Goal: Information Seeking & Learning: Check status

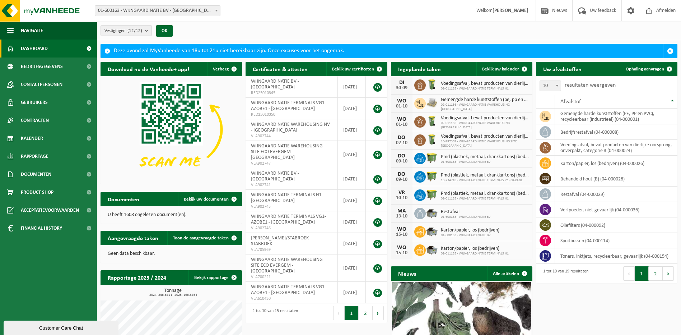
click at [54, 50] on link "Dashboard" at bounding box center [48, 49] width 97 height 18
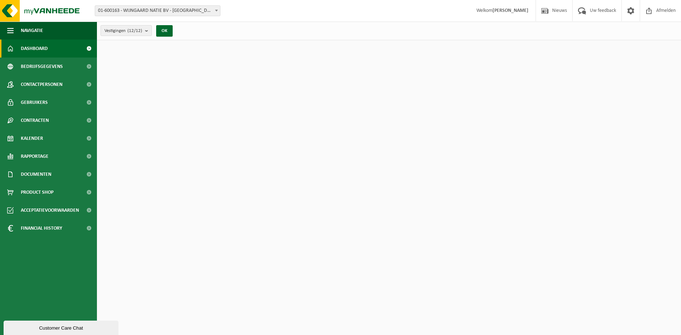
click at [91, 48] on span at bounding box center [89, 49] width 16 height 18
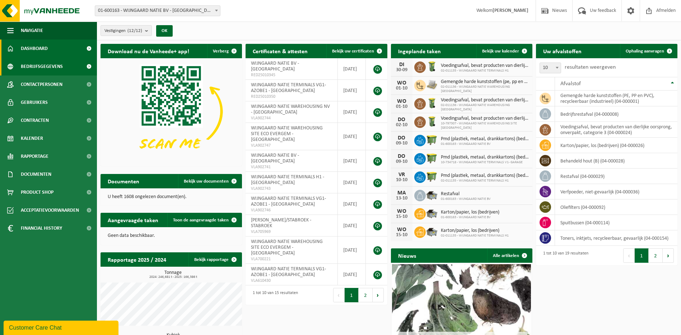
click at [66, 67] on link "Bedrijfsgegevens" at bounding box center [48, 66] width 97 height 18
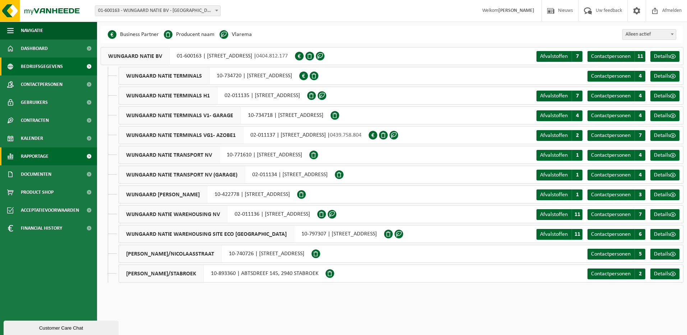
click at [28, 156] on span "Rapportage" at bounding box center [35, 156] width 28 height 18
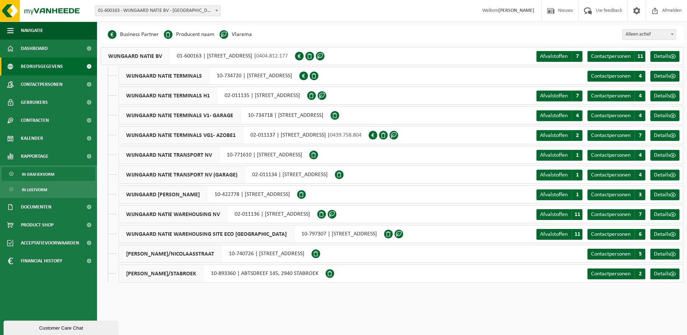
click at [46, 174] on span "In grafiekvorm" at bounding box center [38, 174] width 32 height 14
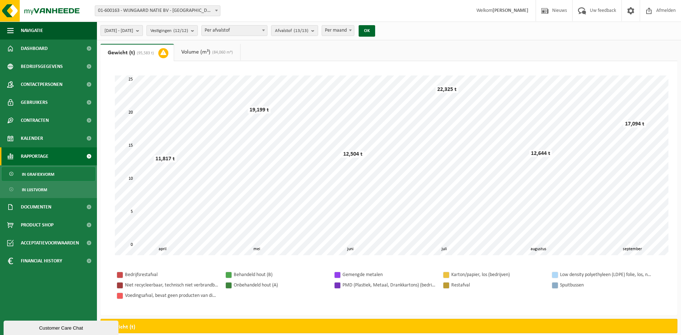
click at [143, 32] on button "[DATE] - [DATE]" at bounding box center [122, 30] width 42 height 11
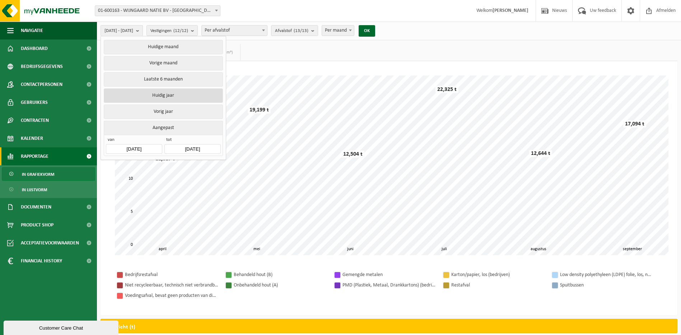
click at [170, 93] on button "Huidig jaar" at bounding box center [163, 95] width 119 height 14
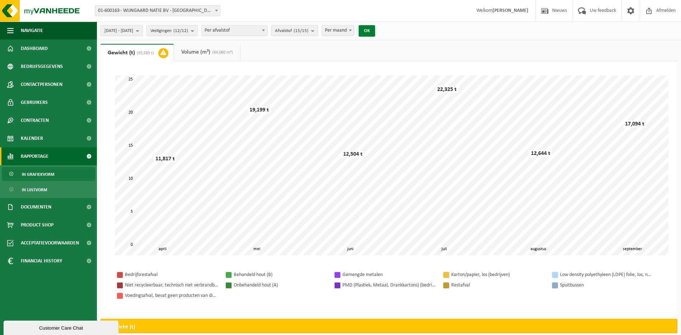
click at [375, 31] on button "OK" at bounding box center [367, 30] width 17 height 11
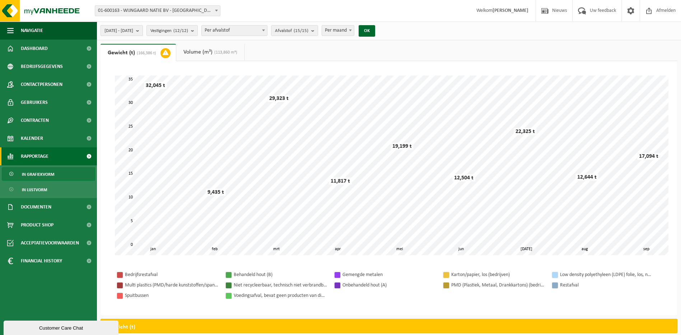
click at [143, 32] on b "submit" at bounding box center [139, 31] width 6 height 10
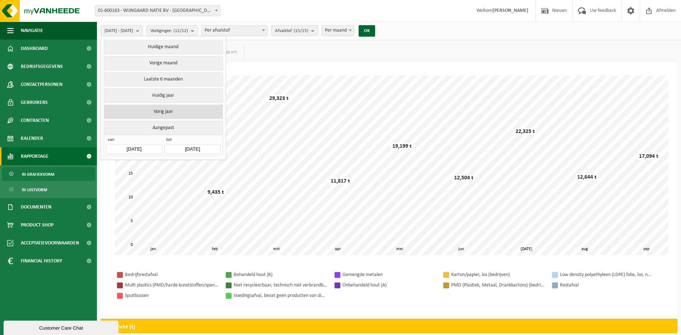
click at [189, 111] on button "Vorig jaar" at bounding box center [163, 112] width 119 height 14
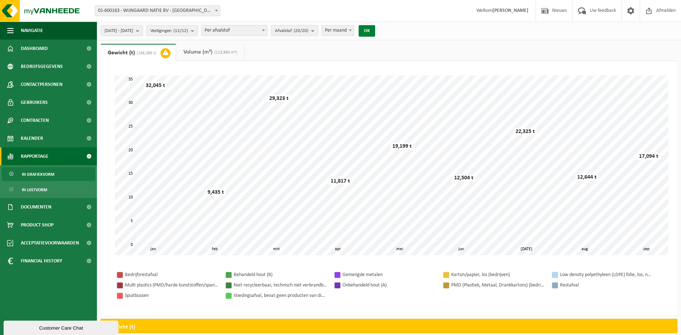
click at [375, 28] on button "OK" at bounding box center [367, 30] width 17 height 11
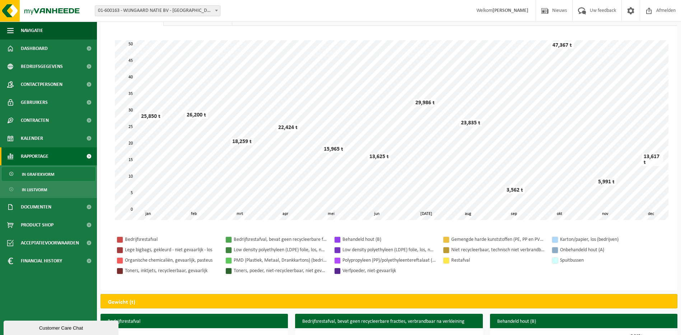
scroll to position [36, 0]
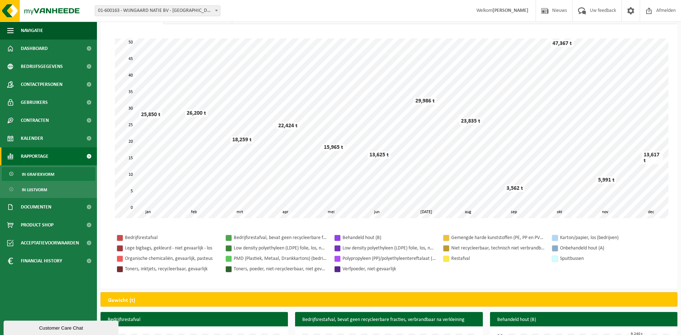
click at [137, 299] on h2 "Gewicht (t)" at bounding box center [122, 300] width 42 height 16
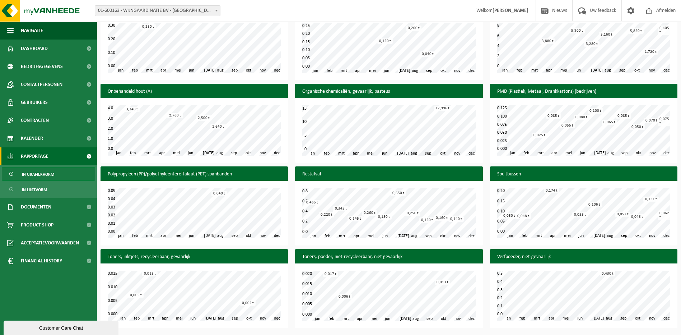
scroll to position [476, 0]
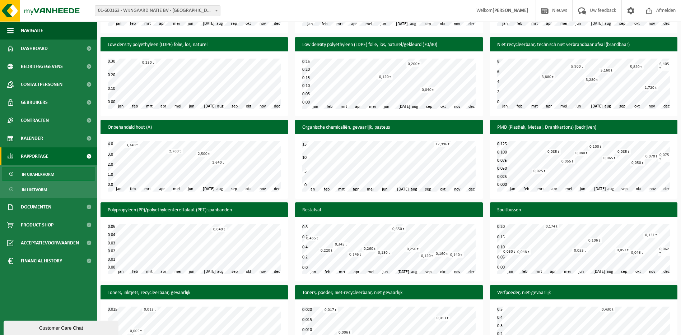
click at [491, 285] on h3 "Verfpoeder, niet-gevaarlijk" at bounding box center [584, 293] width 188 height 16
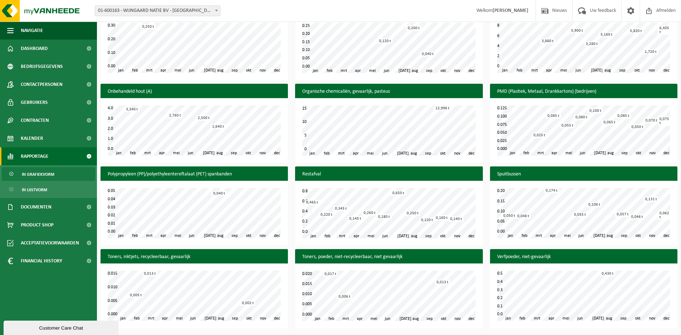
scroll to position [512, 0]
click at [54, 259] on span "Financial History" at bounding box center [41, 261] width 41 height 18
click at [33, 295] on span "In lijstvorm" at bounding box center [34, 294] width 25 height 14
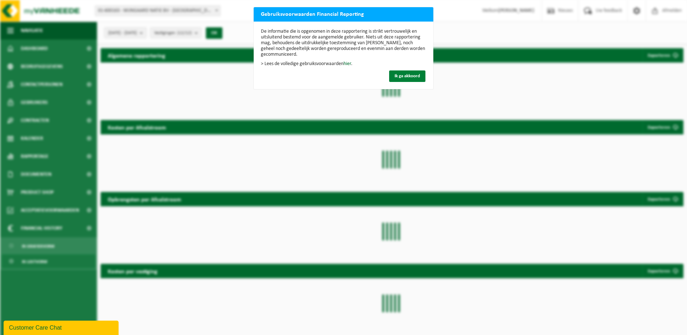
click at [405, 78] on span "Ik ga akkoord" at bounding box center [407, 76] width 26 height 5
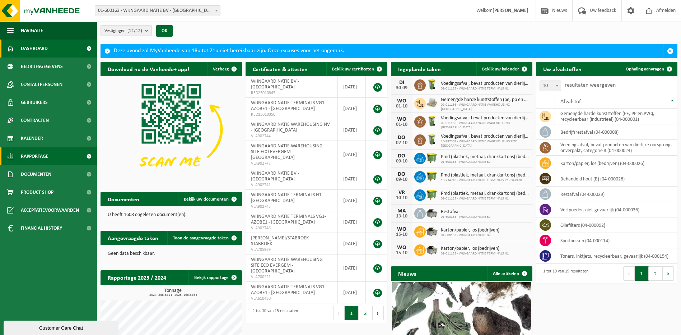
click at [53, 160] on link "Rapportage" at bounding box center [48, 156] width 97 height 18
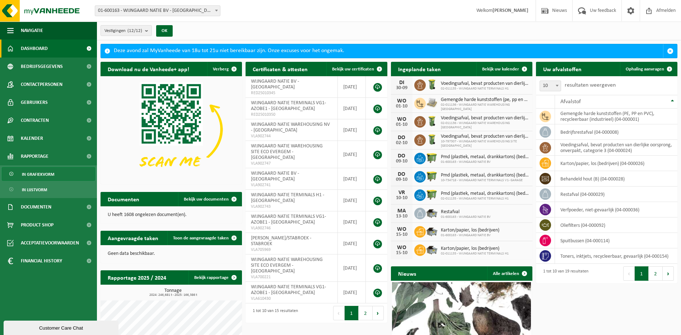
click at [45, 179] on span "In grafiekvorm" at bounding box center [38, 174] width 32 height 14
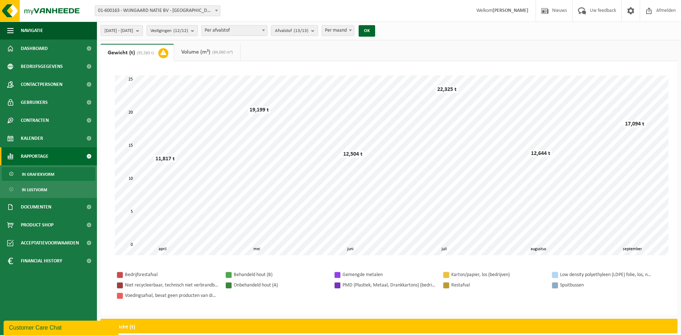
click at [133, 30] on span "2025-04-01 - 2025-09-30" at bounding box center [119, 31] width 29 height 11
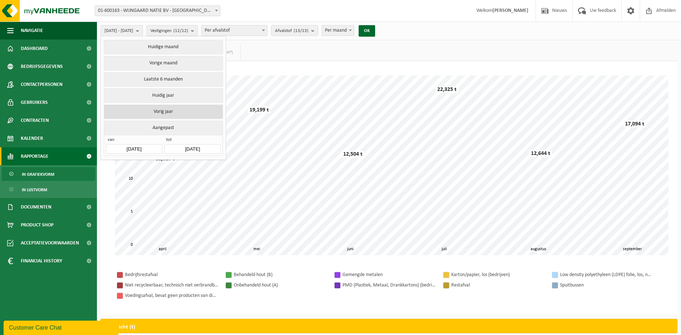
click at [180, 112] on button "Vorig jaar" at bounding box center [163, 112] width 119 height 14
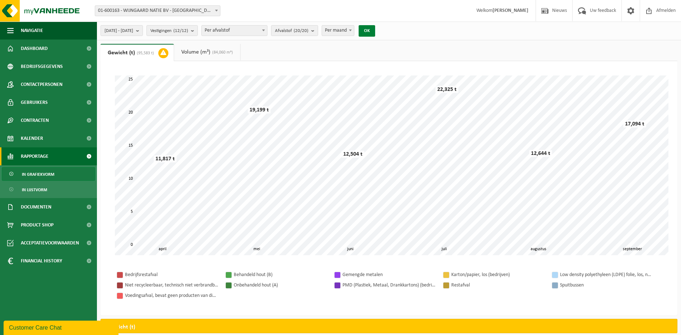
click at [375, 29] on button "OK" at bounding box center [367, 30] width 17 height 11
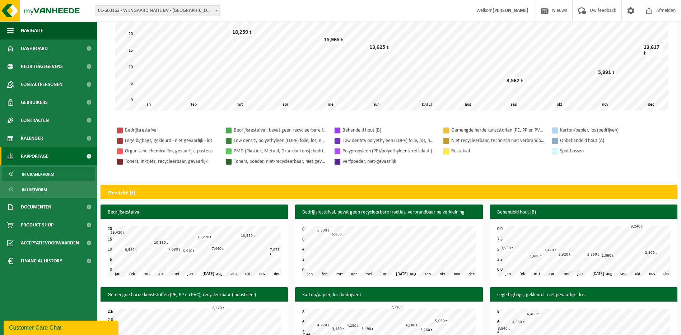
scroll to position [216, 0]
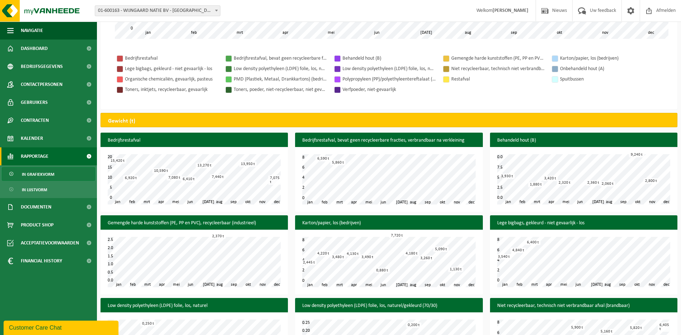
click at [302, 98] on div "Bedrijfsrestafval Bedrijfsrestafval, bevat geen recycleerbare fracties, verbran…" at bounding box center [389, 74] width 563 height 56
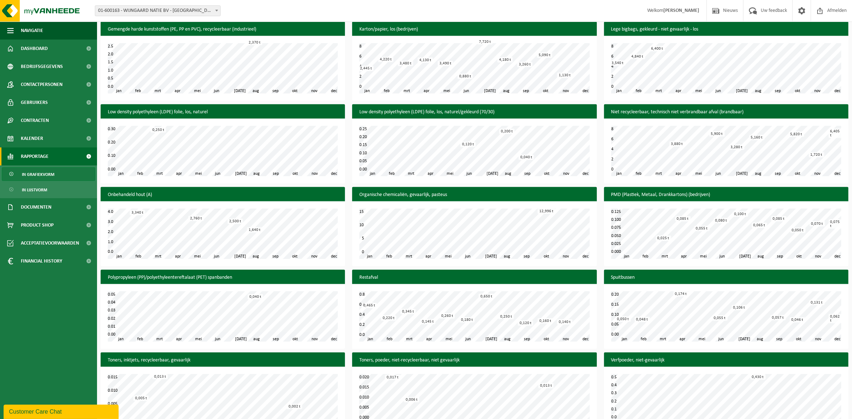
scroll to position [419, 0]
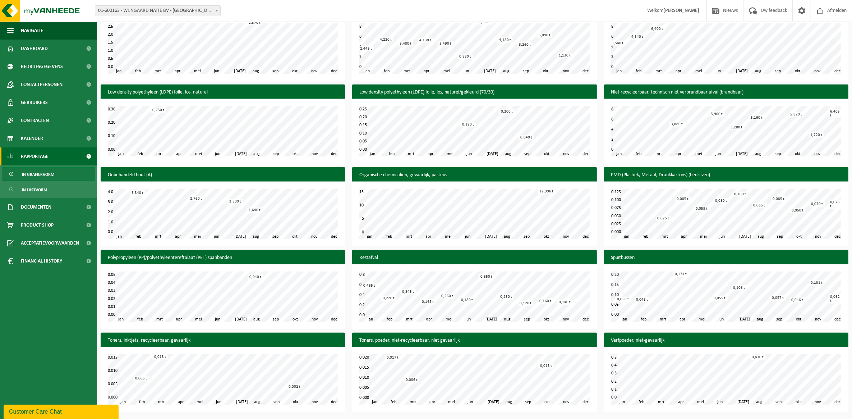
click at [687, 325] on div "Spuitbussen feb mrt apr mei jun jul aug sep okt nov jan dec 0.00 0.20 0.05 0.10…" at bounding box center [725, 291] width 251 height 83
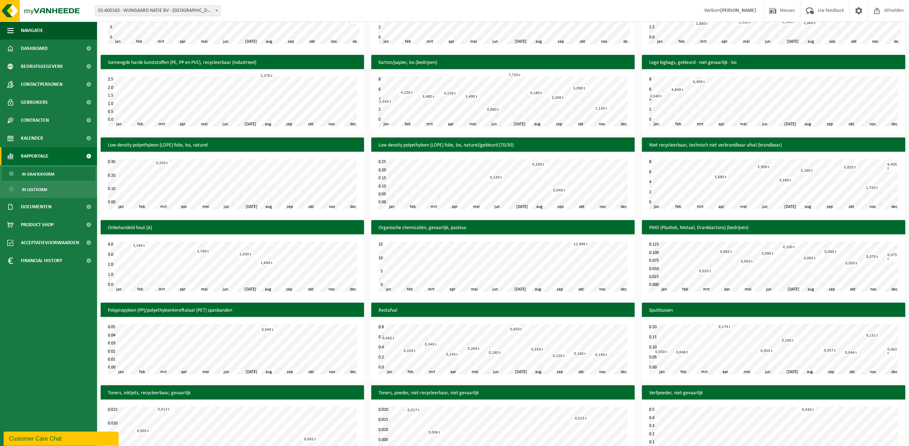
scroll to position [391, 0]
